Goal: Transaction & Acquisition: Purchase product/service

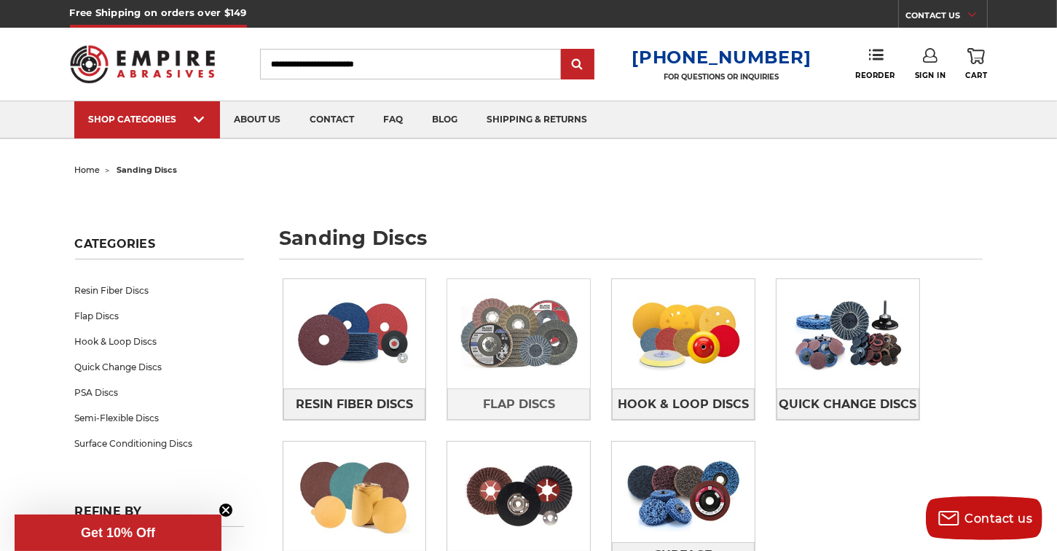
click at [514, 329] on img at bounding box center [518, 333] width 143 height 101
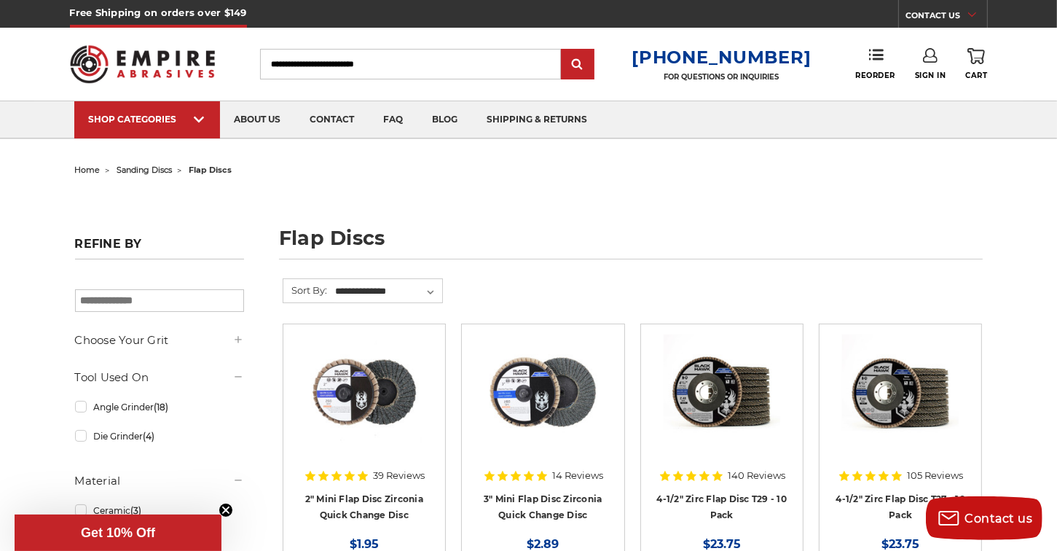
click at [515, 329] on article "Quick view 14 Reviews 3" Mini Flap Disc Zirconia Quick Change Disc MSRP: Was: N…" at bounding box center [542, 466] width 163 height 284
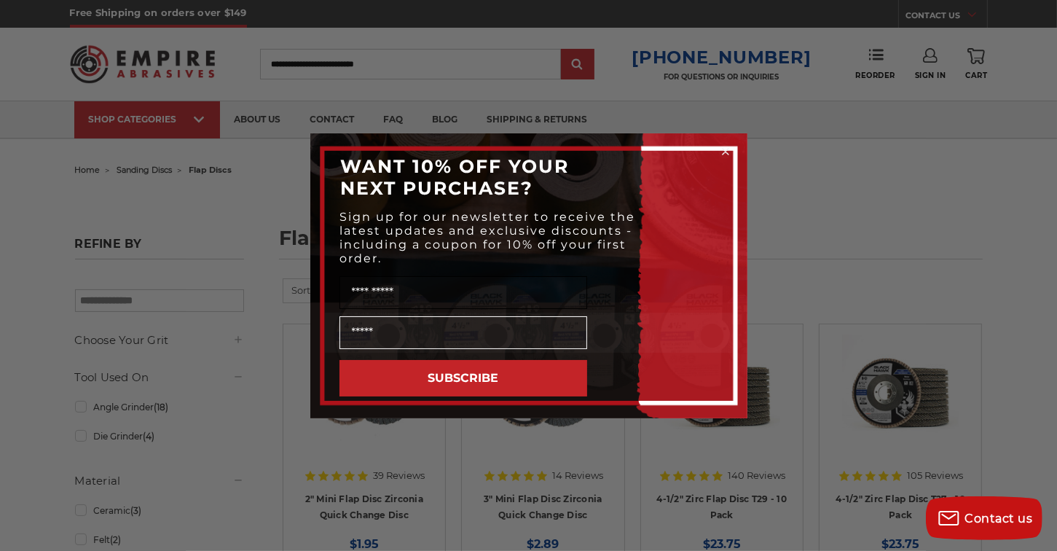
click at [386, 293] on input "Name" at bounding box center [464, 292] width 248 height 33
type input "*****"
type input "**********"
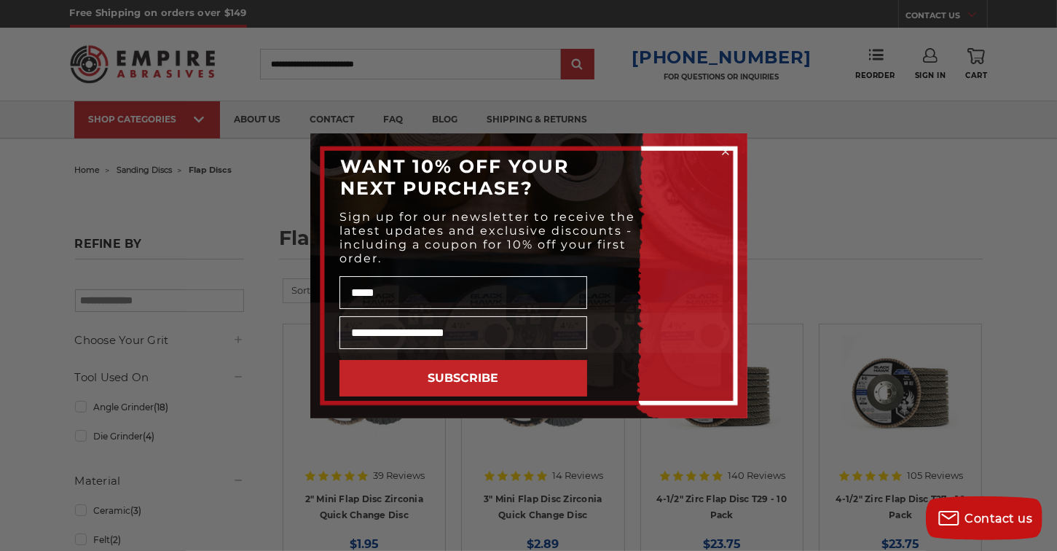
click at [461, 375] on button "SUBSCRIBE" at bounding box center [464, 378] width 248 height 36
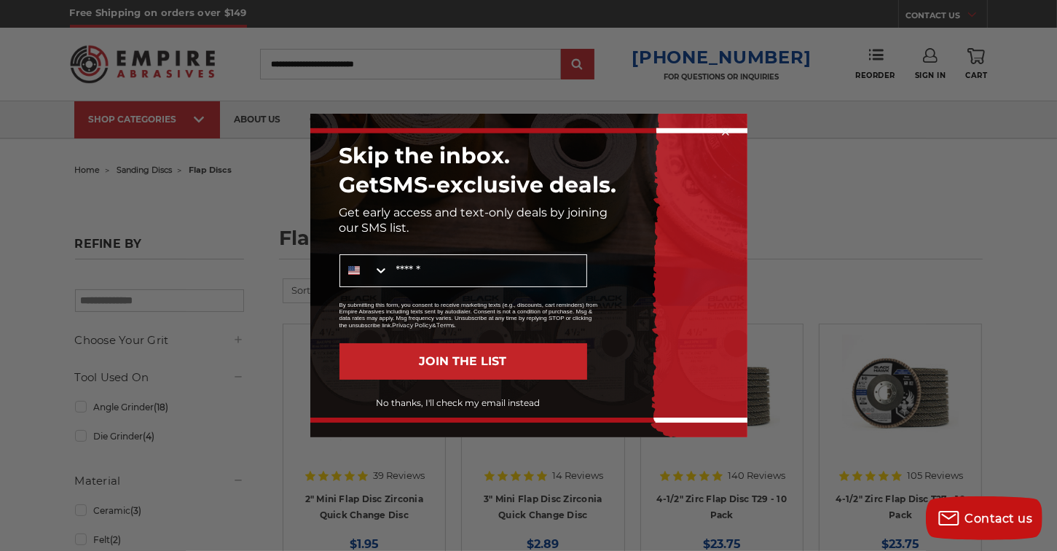
click at [396, 403] on button "No thanks, I'll check my email instead" at bounding box center [458, 403] width 258 height 25
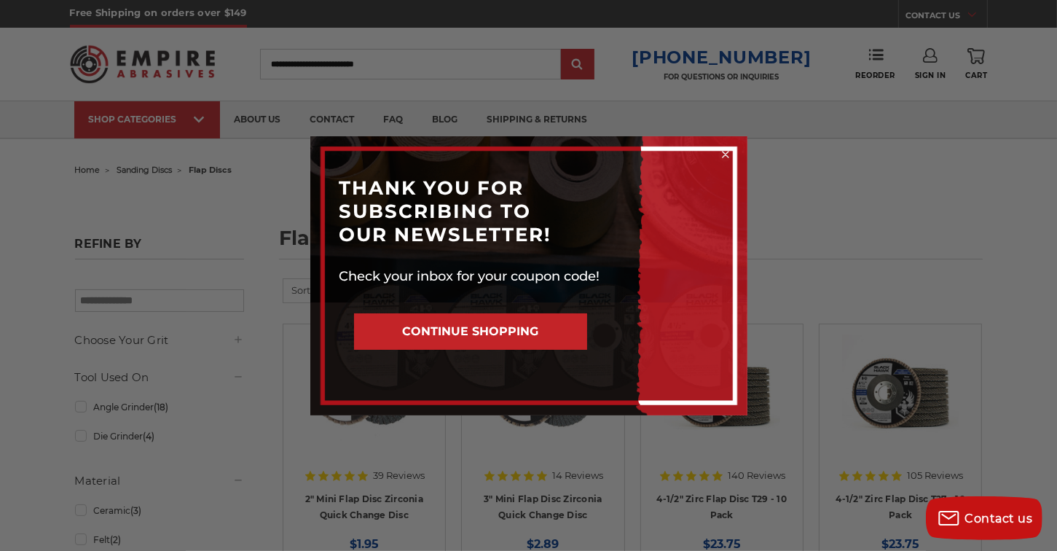
click at [723, 153] on icon "Close dialog" at bounding box center [726, 155] width 6 height 6
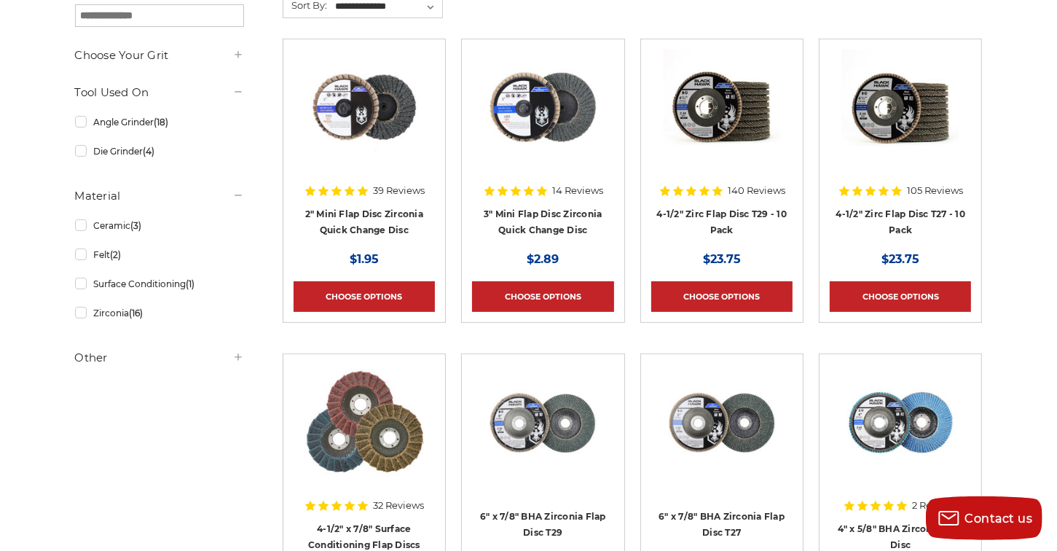
scroll to position [321, 0]
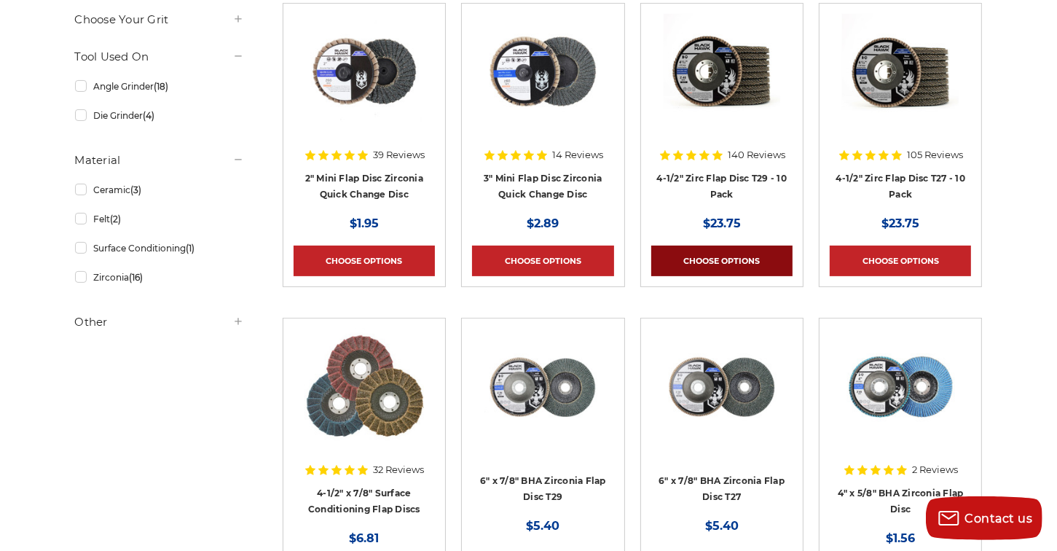
click at [714, 259] on link "Choose Options" at bounding box center [721, 261] width 141 height 31
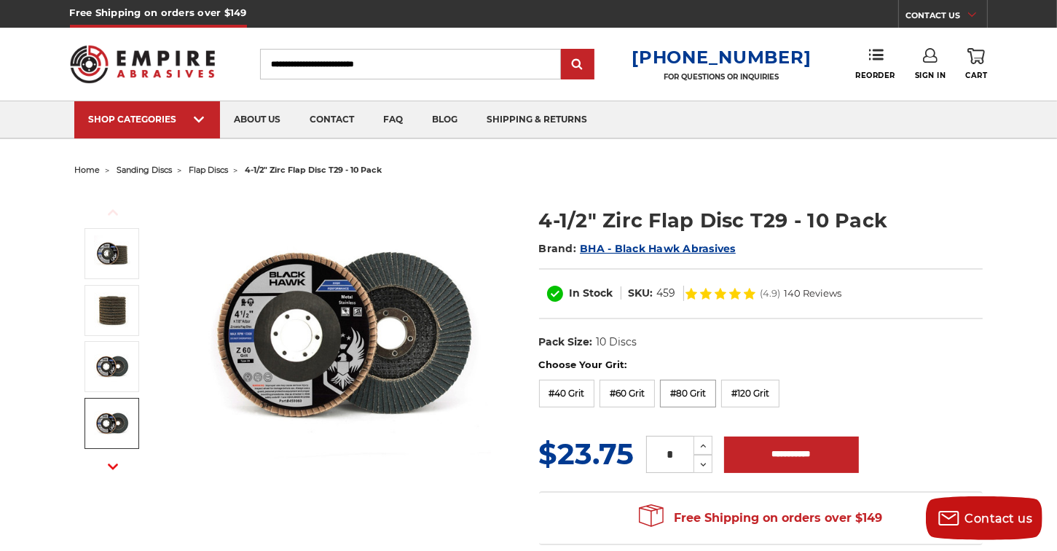
click at [694, 394] on label "#80 Grit" at bounding box center [688, 394] width 56 height 28
